Goal: Task Accomplishment & Management: Manage account settings

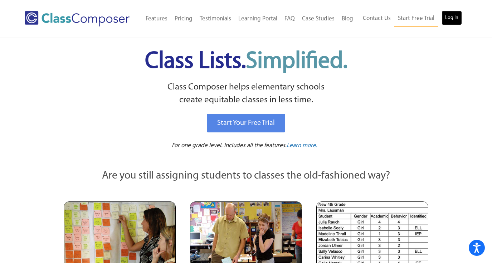
click at [448, 15] on link "Log In" at bounding box center [451, 18] width 20 height 14
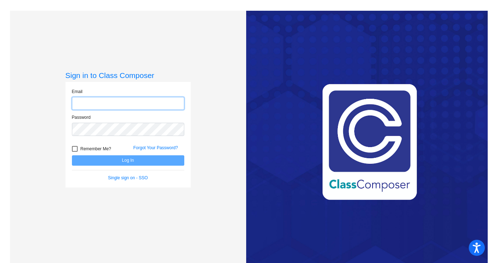
type input "[EMAIL_ADDRESS][DOMAIN_NAME]"
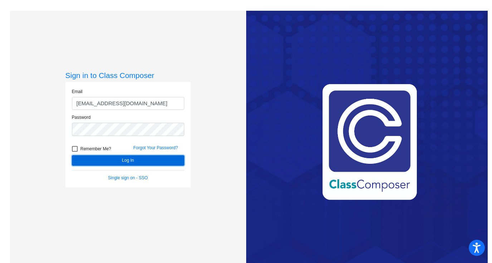
click at [82, 163] on button "Log In" at bounding box center [128, 160] width 112 height 10
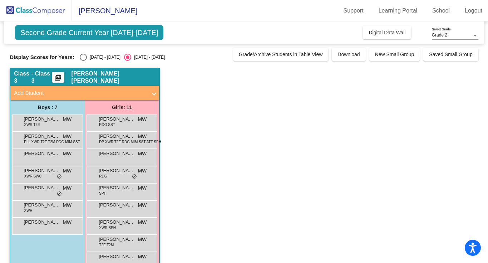
click at [95, 58] on div "2024 - 2025" at bounding box center [104, 57] width 34 height 6
click at [83, 61] on input "2024 - 2025" at bounding box center [83, 61] width 0 height 0
radio input "true"
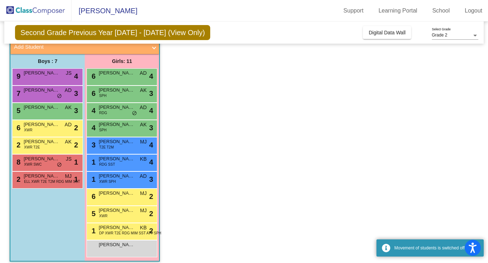
scroll to position [51, 0]
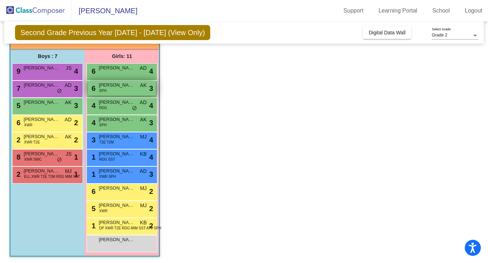
click at [138, 92] on div "6 Emma Callahan SPH AK lock do_not_disturb_alt 3" at bounding box center [122, 88] width 68 height 15
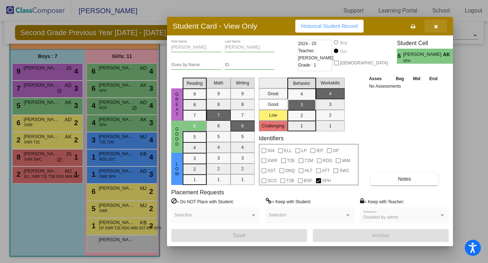
click at [439, 31] on button "button" at bounding box center [436, 26] width 23 height 13
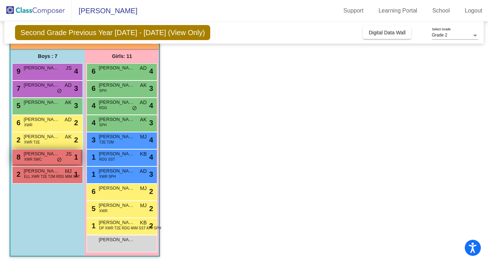
click at [63, 155] on div "8 Logan Perkins XWR SWC JS lock do_not_disturb_alt 1" at bounding box center [47, 156] width 68 height 15
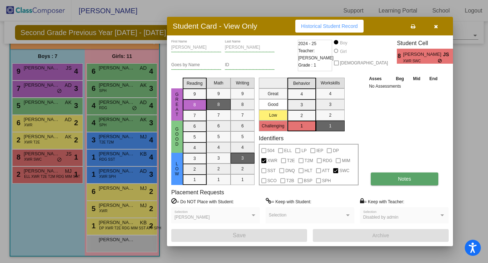
click at [400, 178] on span "Notes" at bounding box center [404, 179] width 13 height 6
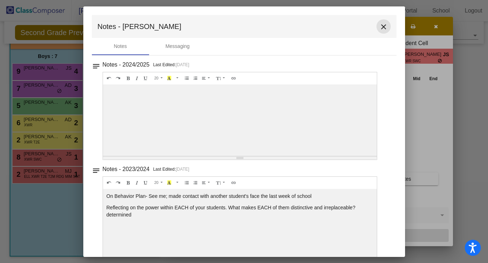
click at [383, 30] on mat-icon "close" at bounding box center [383, 27] width 9 height 9
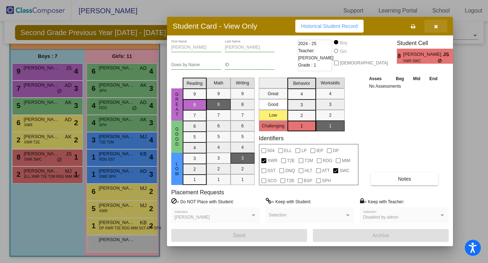
click at [434, 28] on icon "button" at bounding box center [436, 26] width 4 height 5
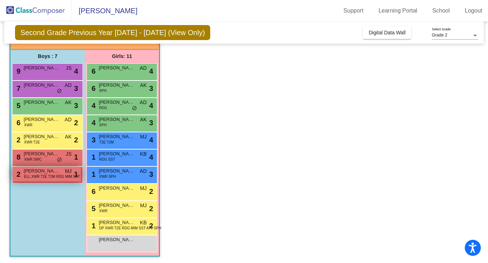
click at [58, 175] on span "ELL XWR T2E T2M RDG MIM SST" at bounding box center [52, 176] width 56 height 5
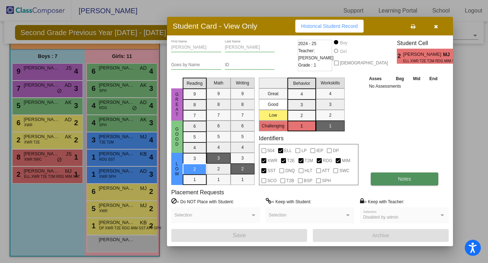
click at [388, 174] on button "Notes" at bounding box center [405, 178] width 68 height 13
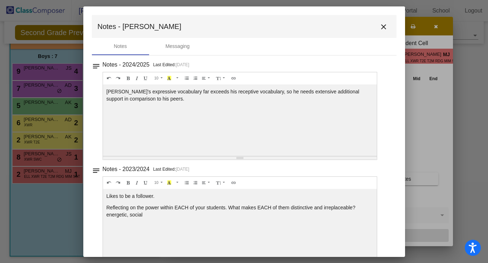
click at [383, 30] on mat-icon "close" at bounding box center [383, 27] width 9 height 9
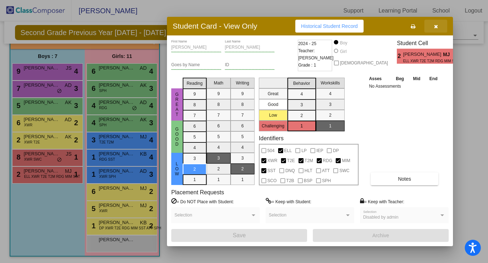
click at [437, 27] on icon "button" at bounding box center [436, 26] width 4 height 5
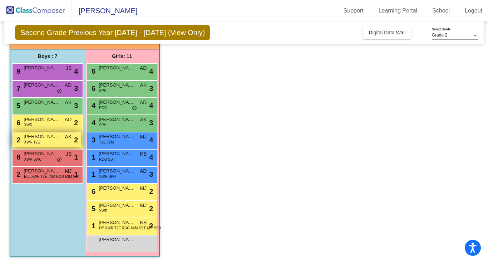
click at [64, 141] on div "2 Calvin Swearngin XWR T2E AK lock do_not_disturb_alt 2" at bounding box center [47, 139] width 68 height 15
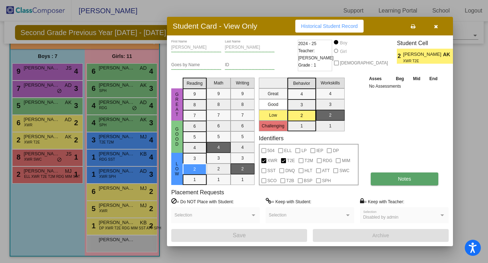
click at [409, 175] on button "Notes" at bounding box center [405, 178] width 68 height 13
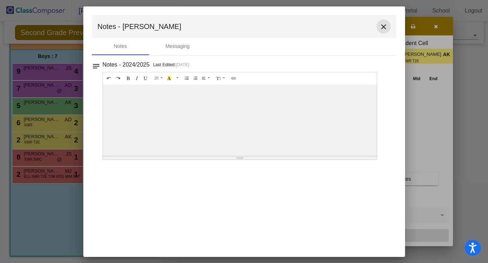
click at [388, 25] on mat-icon "close" at bounding box center [383, 27] width 9 height 9
